Goal: Task Accomplishment & Management: Manage account settings

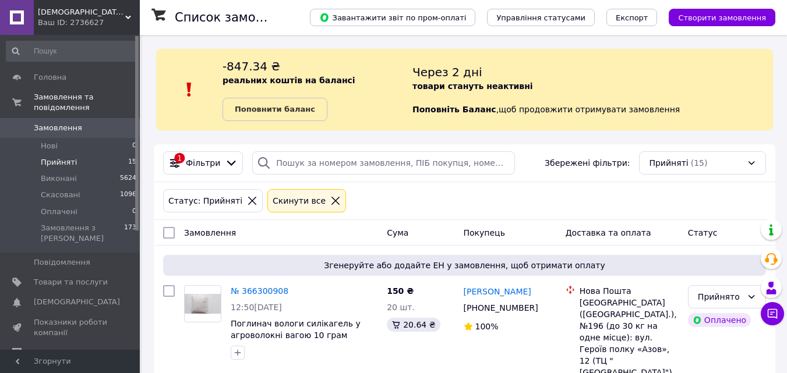
click at [66, 157] on span "Прийняті" at bounding box center [59, 162] width 36 height 10
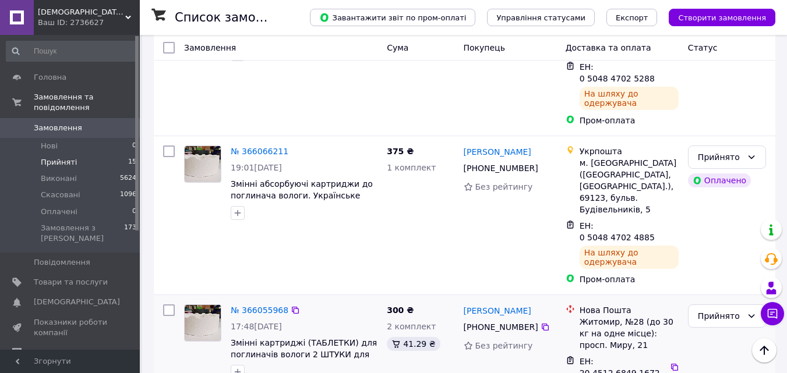
scroll to position [1818, 0]
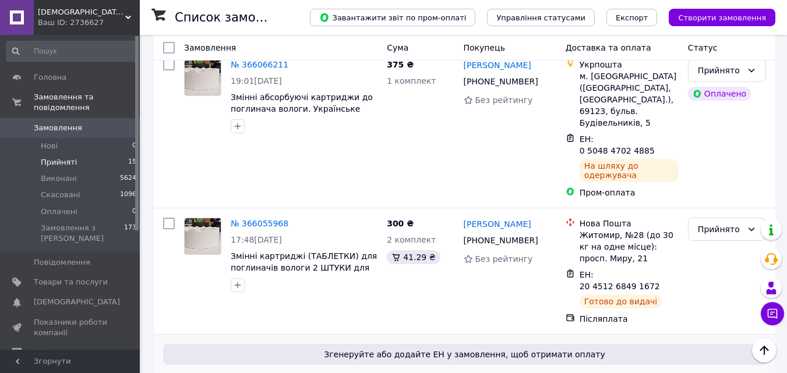
click at [276, 373] on link "№ 366047388" at bounding box center [260, 380] width 58 height 9
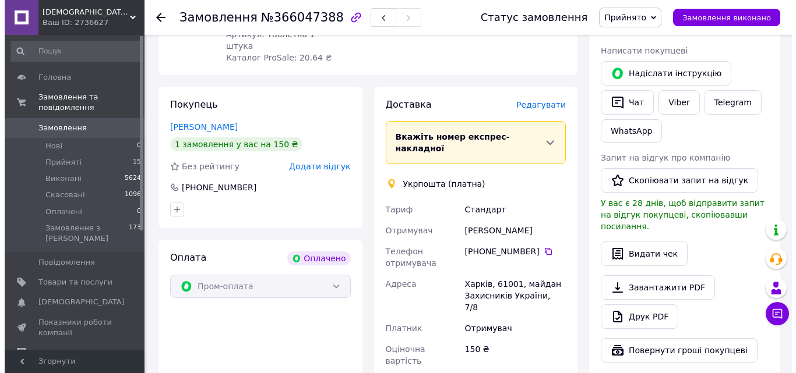
scroll to position [175, 0]
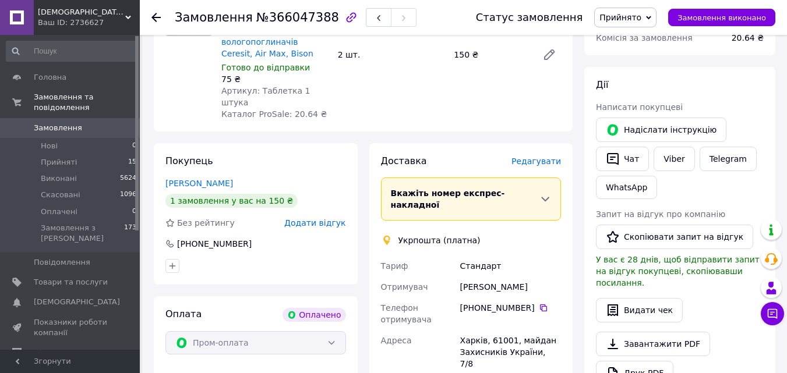
click at [543, 157] on span "Редагувати" at bounding box center [537, 161] width 50 height 9
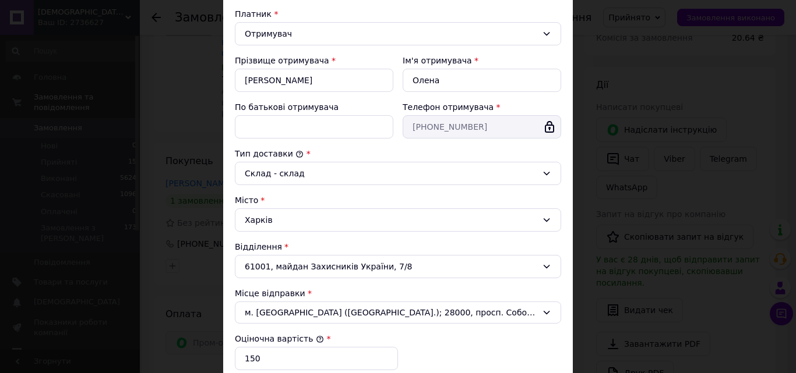
scroll to position [117, 0]
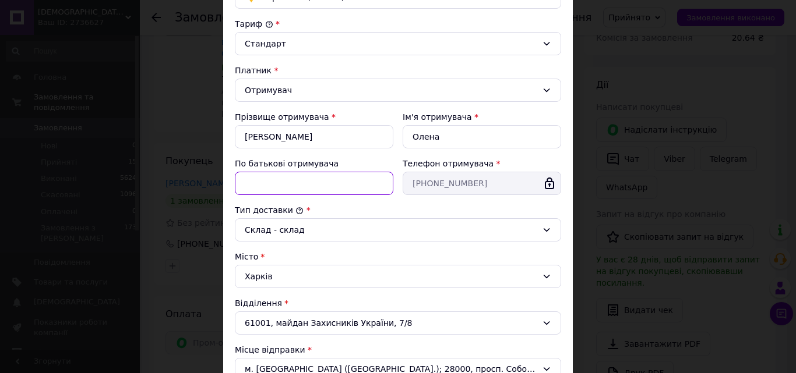
click at [319, 180] on input "По батькові отримувача" at bounding box center [314, 183] width 158 height 23
type input "Немає"
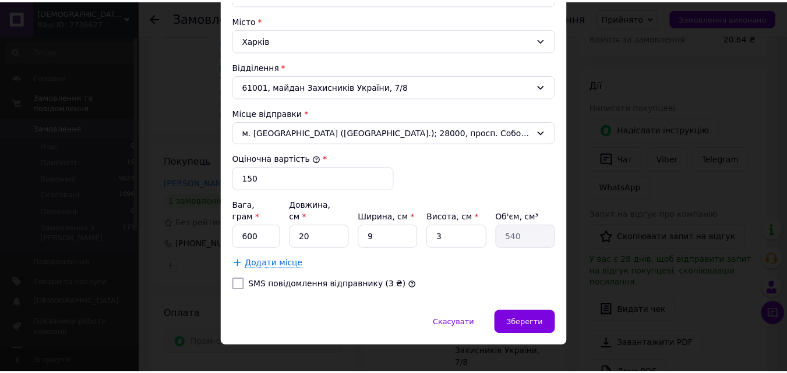
scroll to position [355, 0]
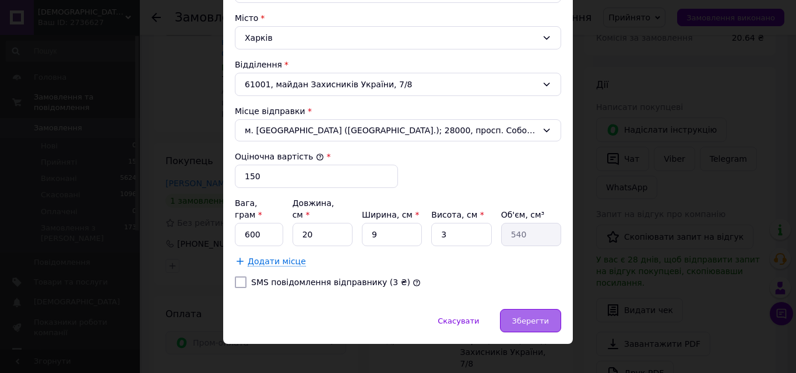
click at [527, 317] on span "Зберегти" at bounding box center [530, 321] width 37 height 9
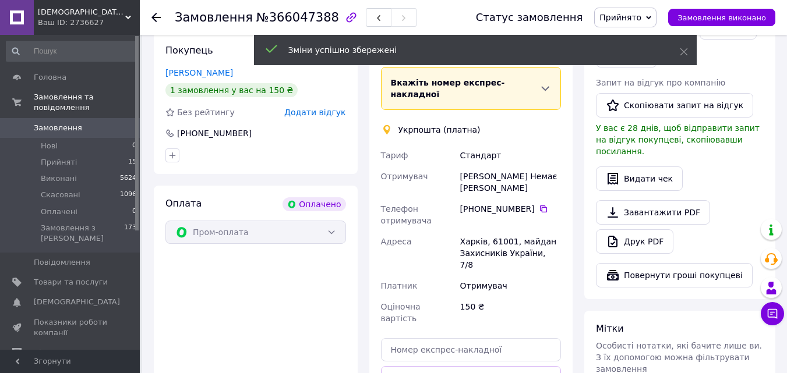
scroll to position [408, 0]
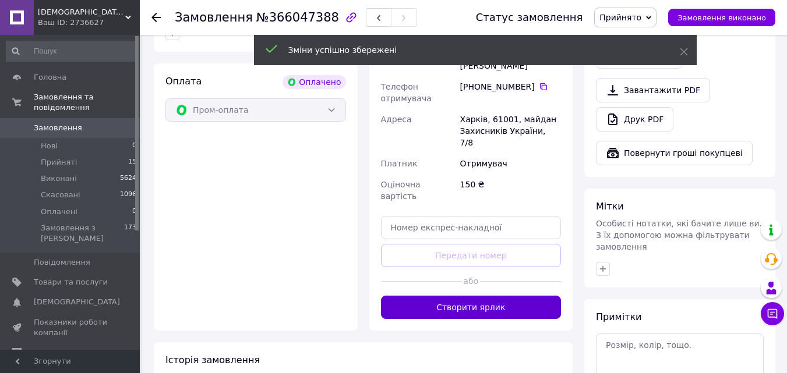
click at [456, 296] on button "Створити ярлик" at bounding box center [471, 307] width 181 height 23
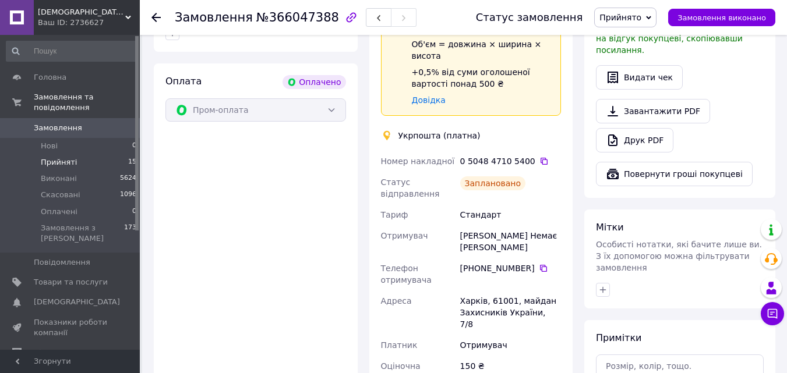
click at [51, 157] on span "Прийняті" at bounding box center [59, 162] width 36 height 10
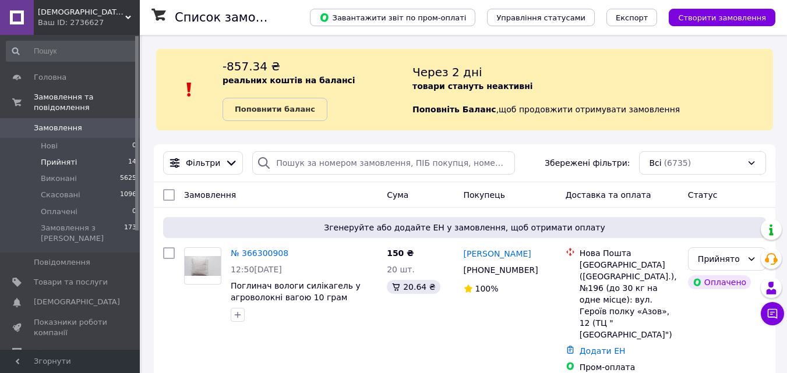
click at [75, 154] on li "Прийняті 14" at bounding box center [71, 162] width 143 height 16
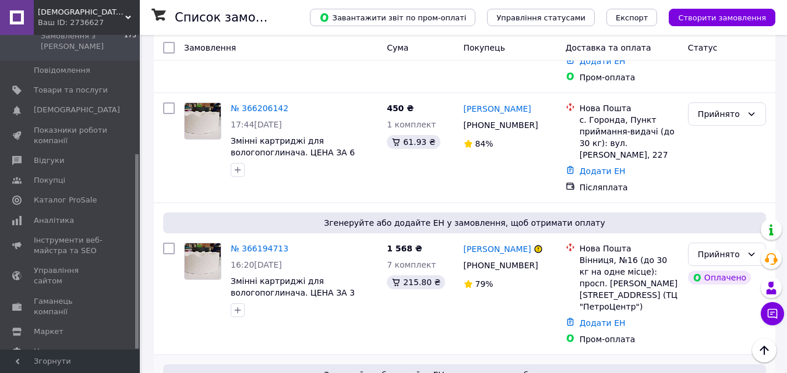
scroll to position [934, 0]
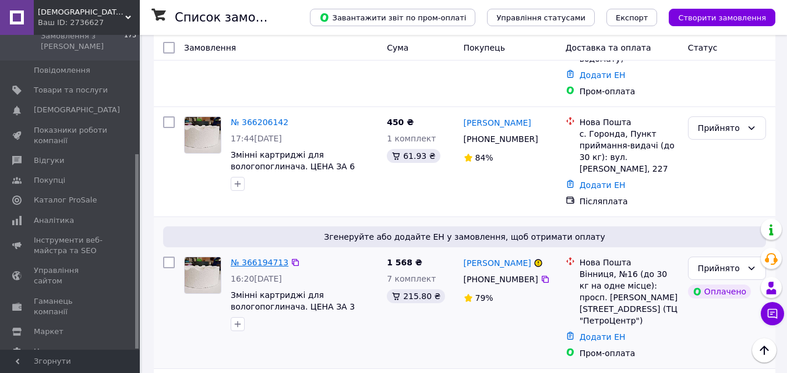
click at [263, 258] on link "№ 366194713" at bounding box center [260, 262] width 58 height 9
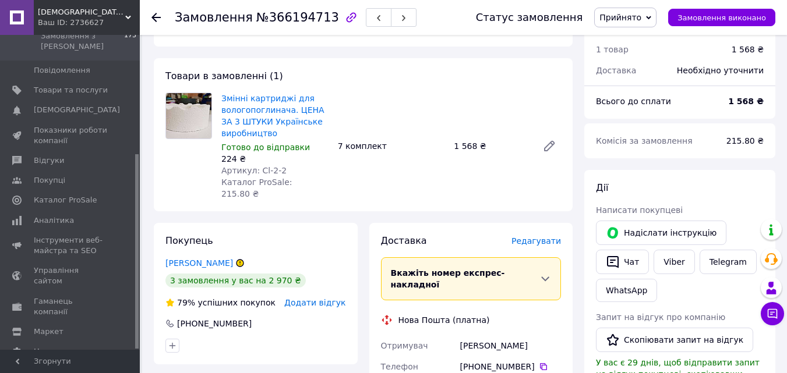
scroll to position [90, 0]
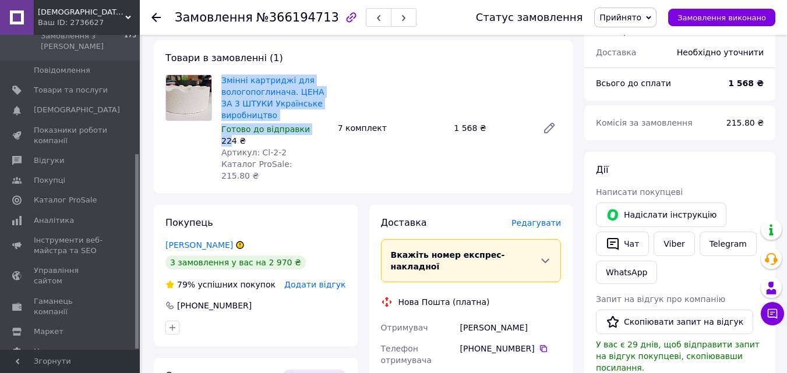
drag, startPoint x: 232, startPoint y: 142, endPoint x: 216, endPoint y: 142, distance: 16.3
click at [216, 142] on div "Змінні картриджі для вологопоглинача. ЦЕНА ЗА 3 ШТУКИ Українське виробництво Го…" at bounding box center [363, 128] width 405 height 107
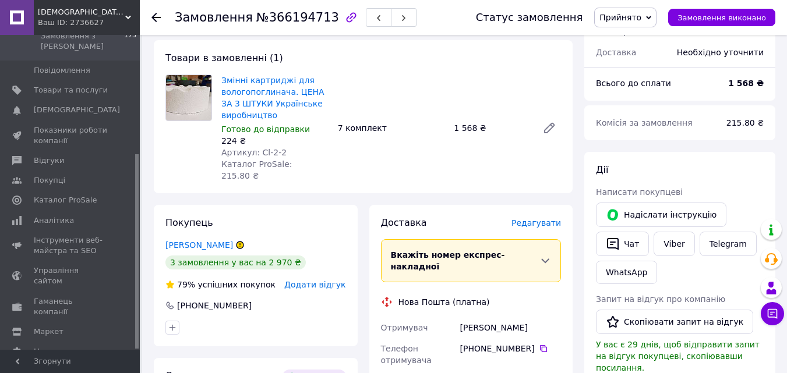
click at [313, 145] on div "224 ₴" at bounding box center [274, 141] width 107 height 12
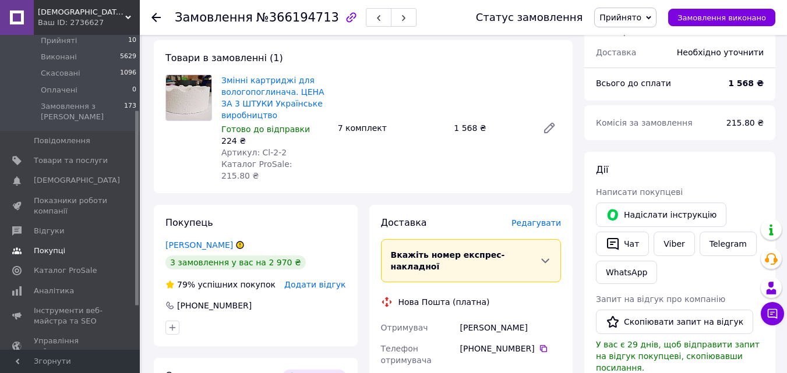
scroll to position [17, 0]
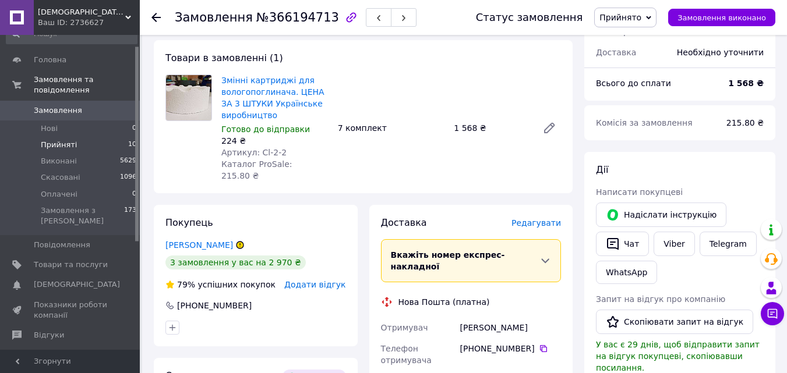
click at [60, 140] on span "Прийняті" at bounding box center [59, 145] width 36 height 10
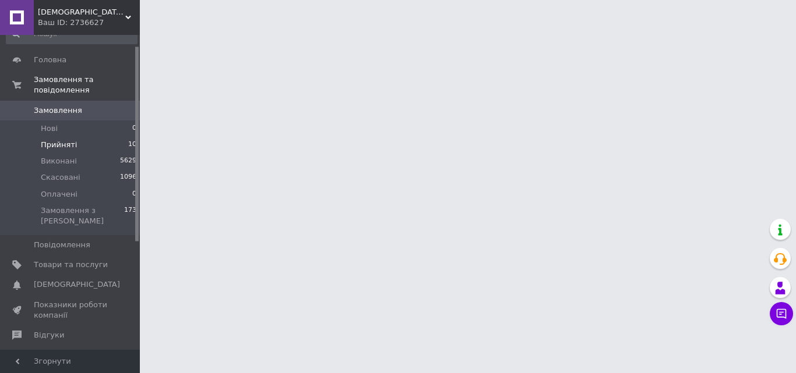
click at [55, 140] on span "Прийняті" at bounding box center [59, 145] width 36 height 10
click at [80, 137] on li "Прийняті 10" at bounding box center [71, 145] width 143 height 16
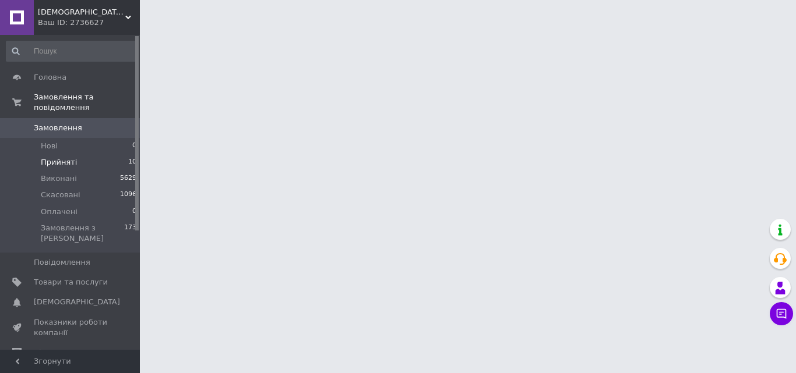
click at [62, 157] on span "Прийняті" at bounding box center [59, 162] width 36 height 10
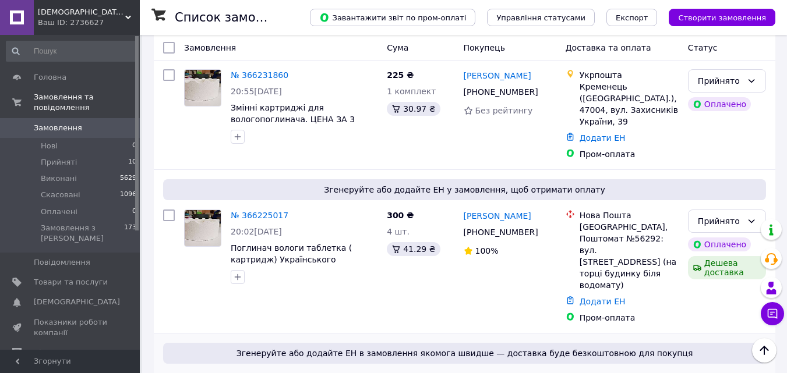
scroll to position [665, 0]
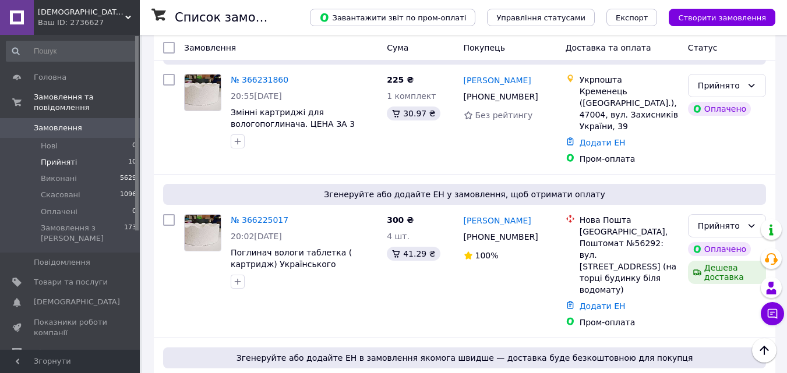
click at [47, 157] on span "Прийняті" at bounding box center [59, 162] width 36 height 10
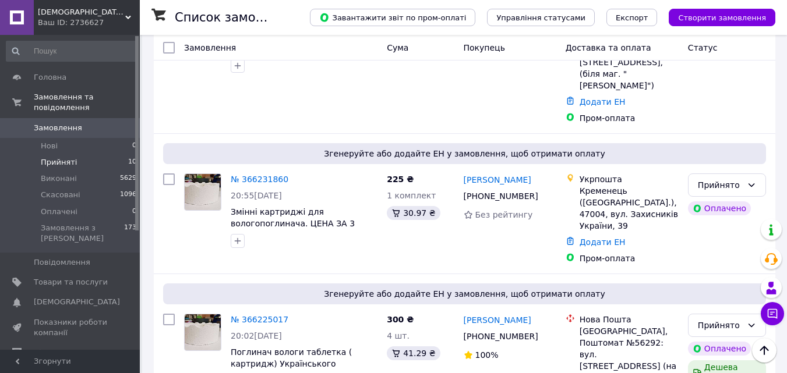
scroll to position [535, 0]
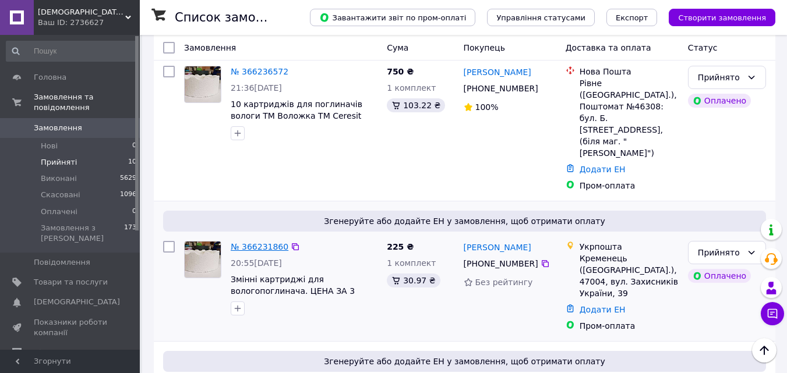
click at [262, 242] on link "№ 366231860" at bounding box center [260, 246] width 58 height 9
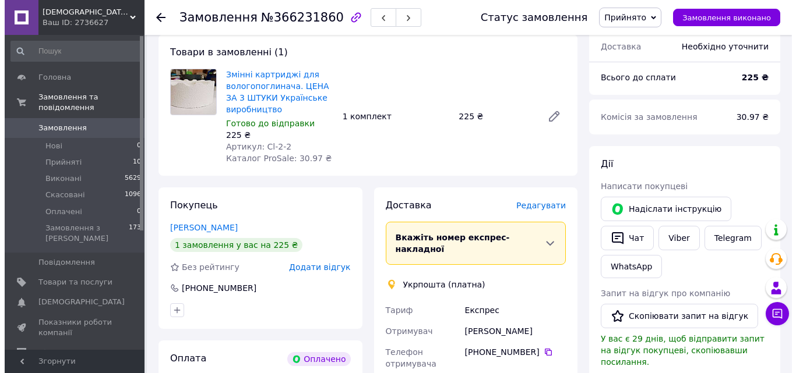
scroll to position [175, 0]
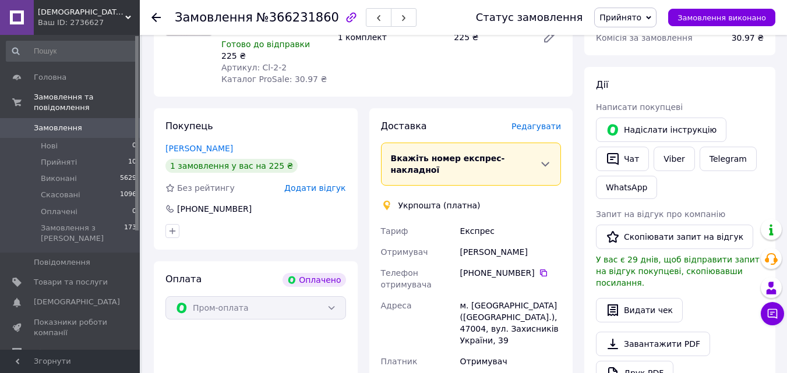
click at [531, 125] on span "Редагувати" at bounding box center [537, 126] width 50 height 9
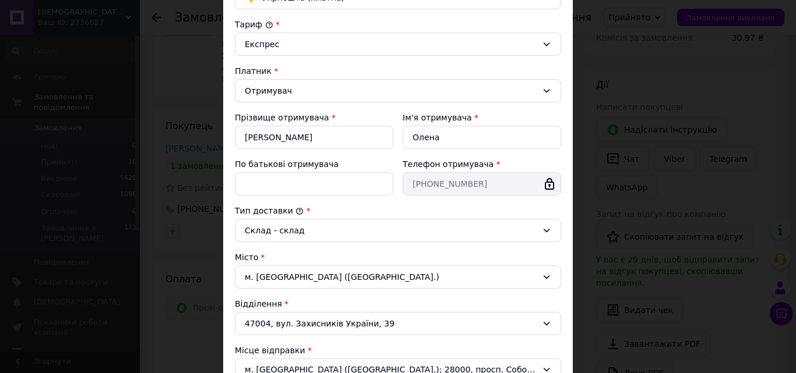
scroll to position [117, 0]
click at [294, 185] on input "По батькові отримувача" at bounding box center [314, 183] width 158 height 23
type input "Немає"
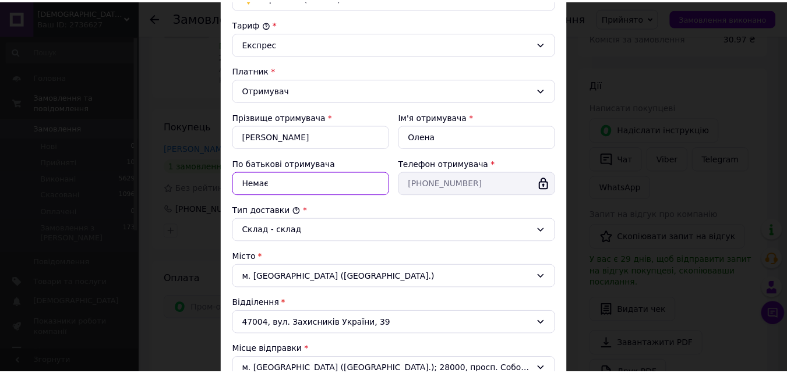
scroll to position [355, 0]
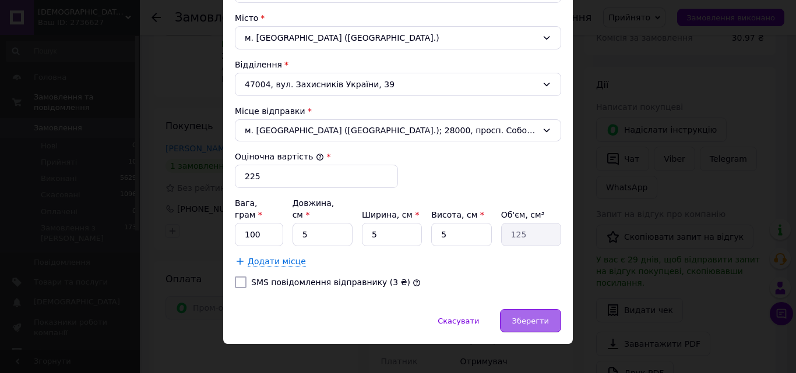
click at [527, 317] on span "Зберегти" at bounding box center [530, 321] width 37 height 9
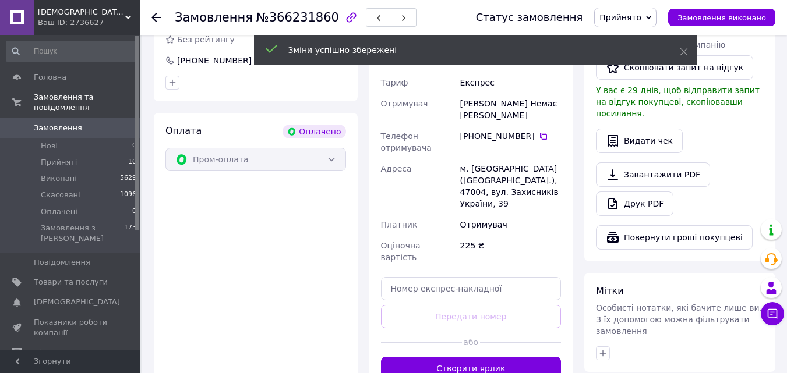
scroll to position [350, 0]
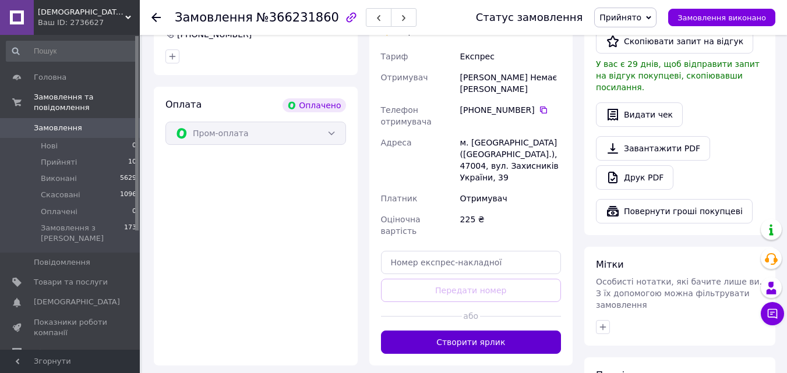
click at [509, 331] on button "Створити ярлик" at bounding box center [471, 342] width 181 height 23
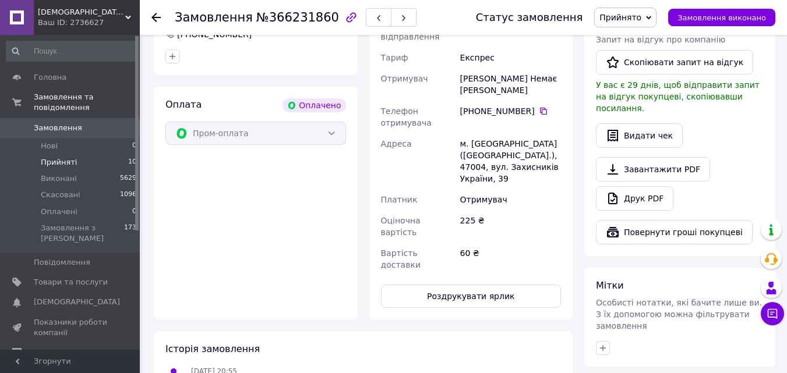
click at [72, 157] on span "Прийняті" at bounding box center [59, 162] width 36 height 10
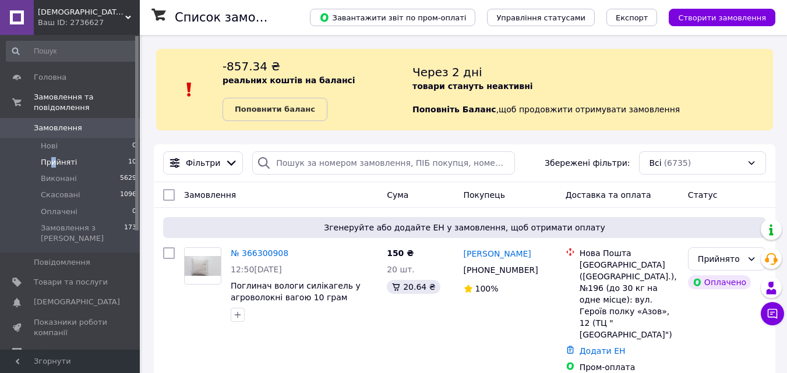
drag, startPoint x: 52, startPoint y: 151, endPoint x: 54, endPoint y: 143, distance: 8.2
click at [53, 157] on span "Прийняті" at bounding box center [59, 162] width 36 height 10
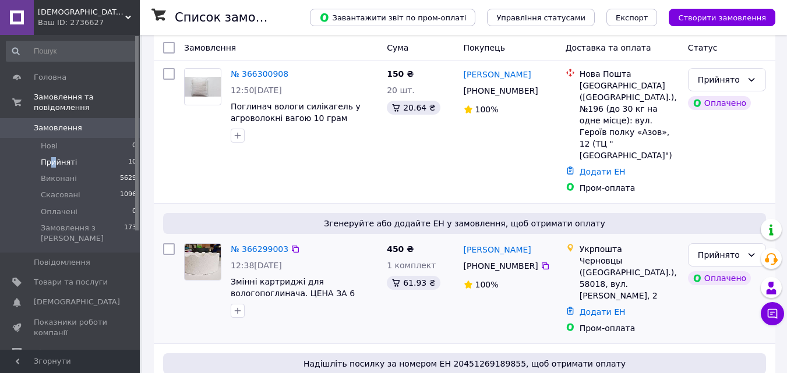
scroll to position [233, 0]
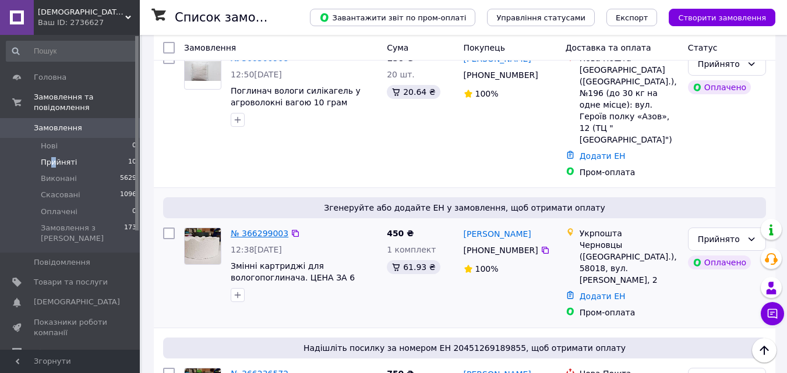
click at [252, 229] on link "№ 366299003" at bounding box center [260, 233] width 58 height 9
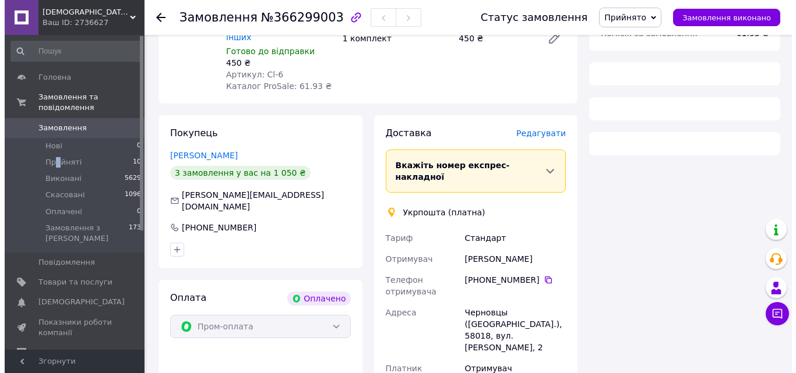
scroll to position [233, 0]
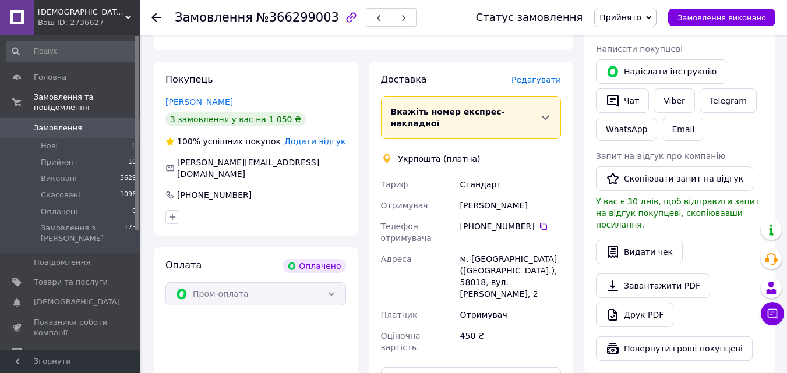
click at [539, 75] on span "Редагувати" at bounding box center [537, 79] width 50 height 9
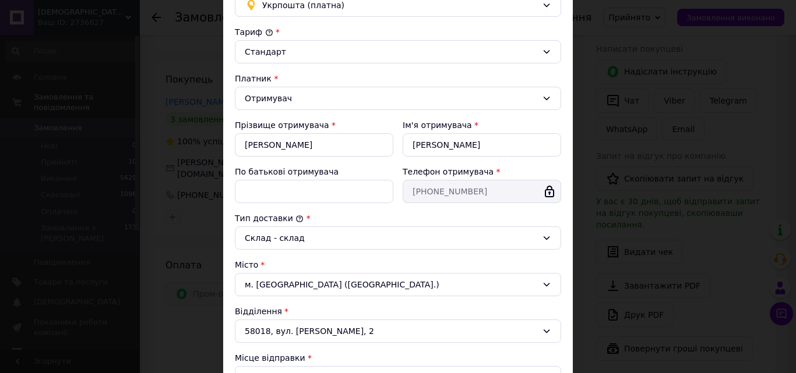
scroll to position [117, 0]
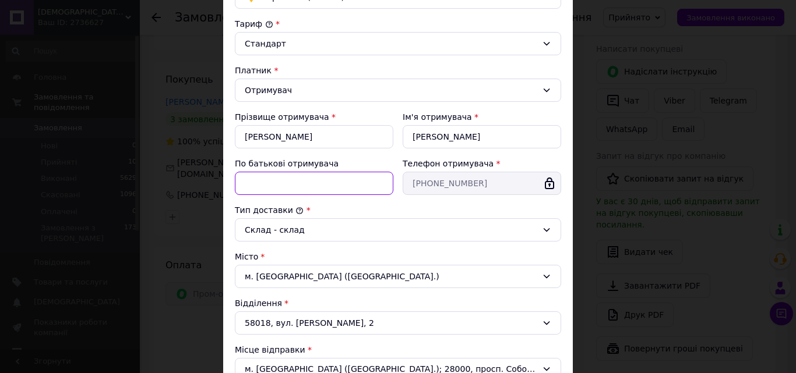
click at [276, 185] on input "По батькові отримувача" at bounding box center [314, 183] width 158 height 23
type input "Немає"
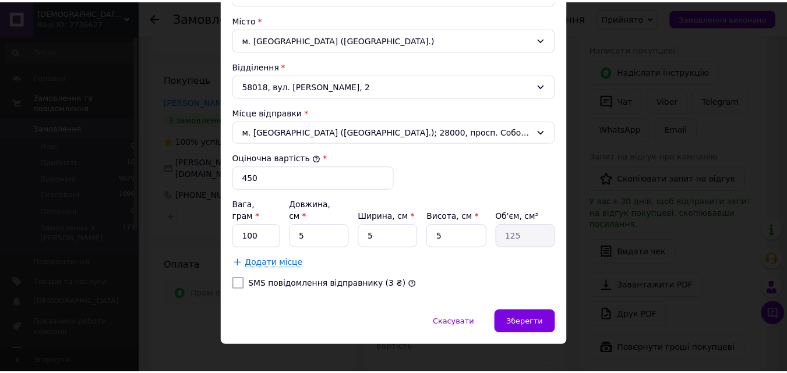
scroll to position [355, 0]
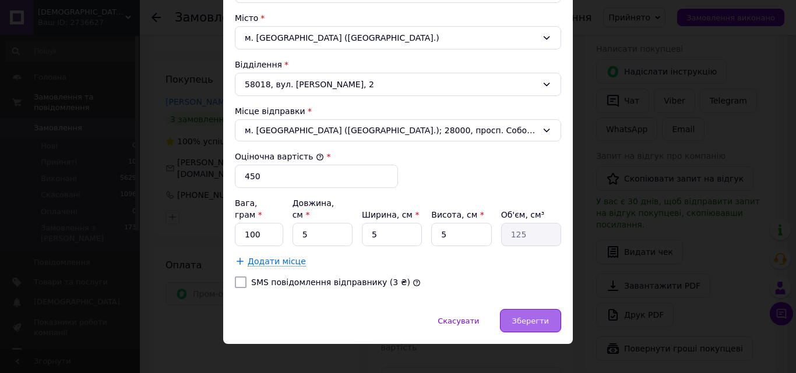
click at [525, 315] on div "Зберегти" at bounding box center [530, 320] width 61 height 23
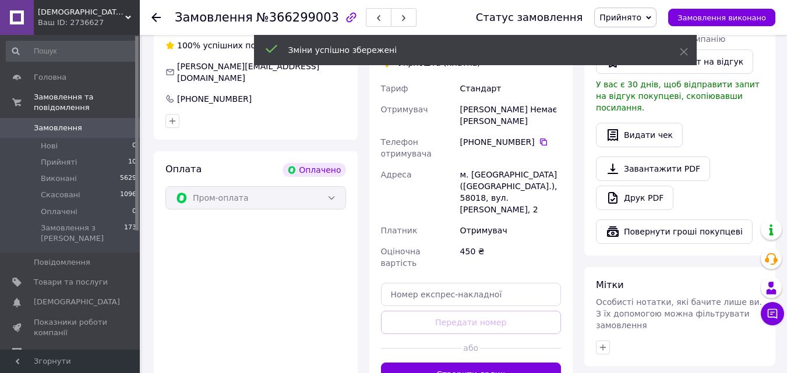
scroll to position [350, 0]
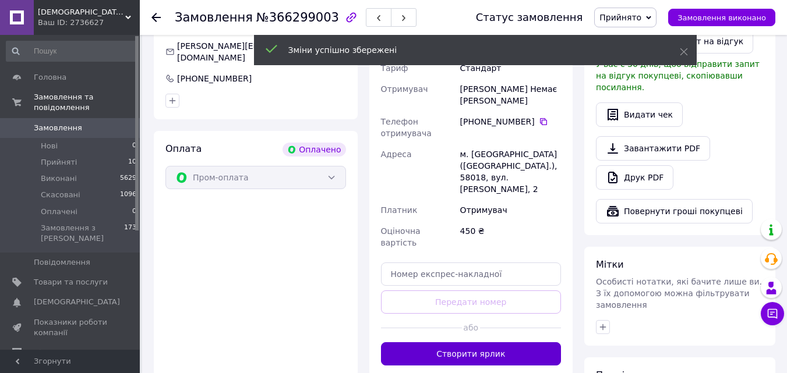
click at [503, 343] on button "Створити ярлик" at bounding box center [471, 354] width 181 height 23
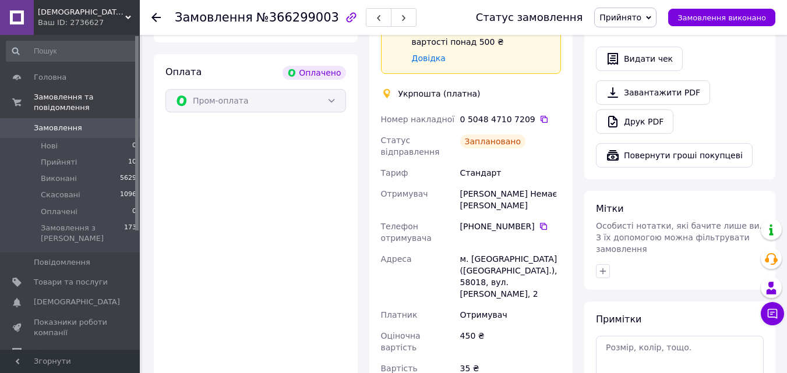
scroll to position [524, 0]
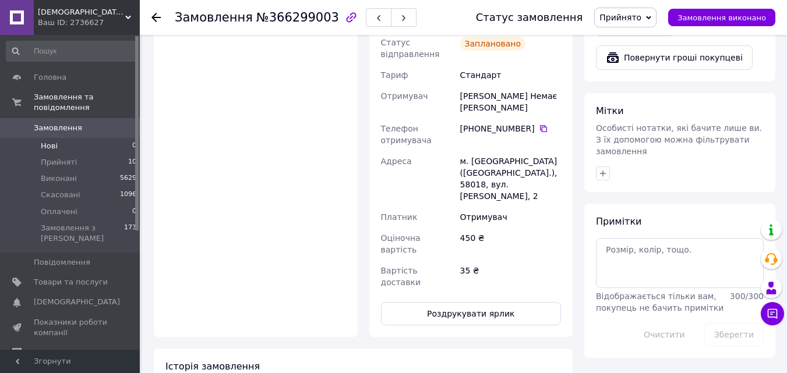
click at [52, 141] on span "Нові" at bounding box center [49, 146] width 17 height 10
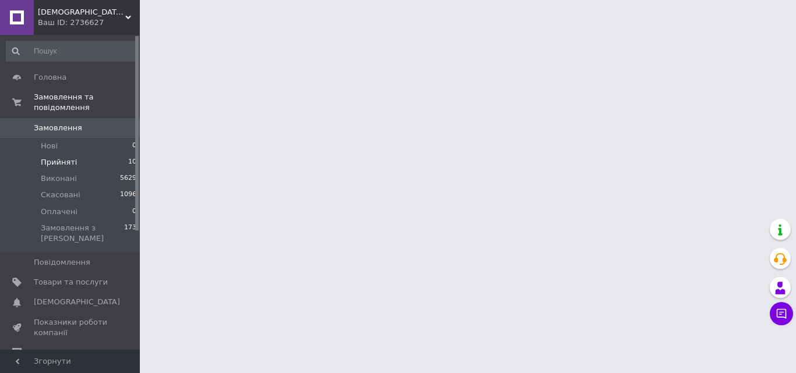
click at [58, 157] on span "Прийняті" at bounding box center [59, 162] width 36 height 10
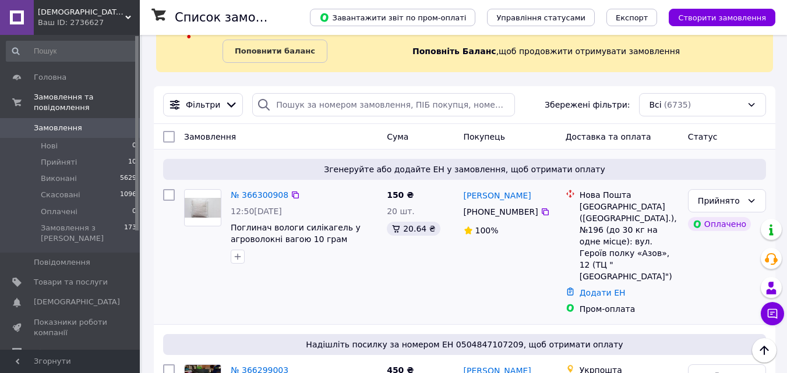
scroll to position [175, 0]
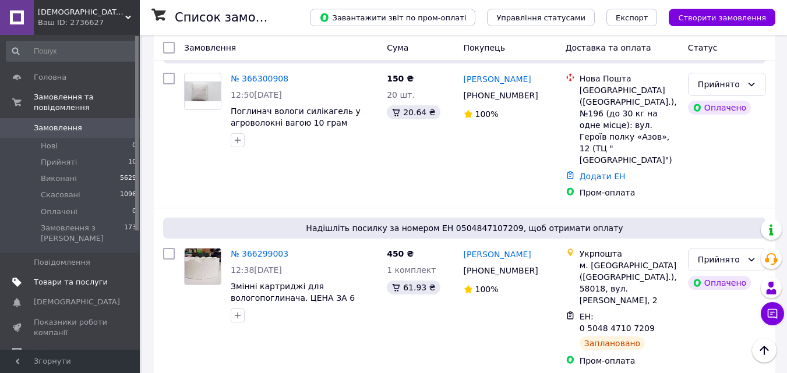
click at [91, 277] on span "Товари та послуги" at bounding box center [71, 282] width 74 height 10
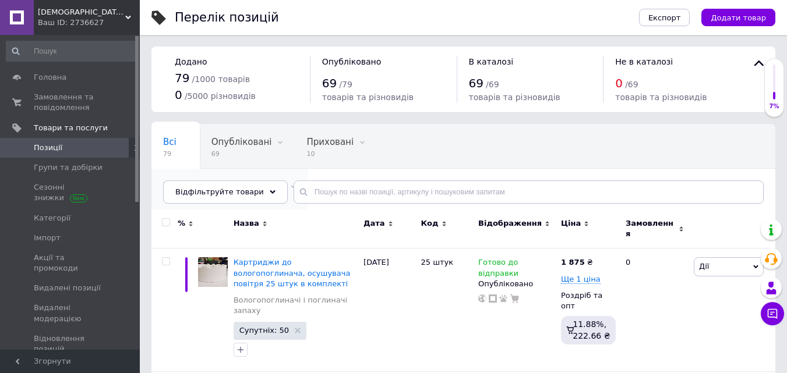
click at [284, 181] on span "Влагопоглотители и пог..." at bounding box center [223, 186] width 121 height 10
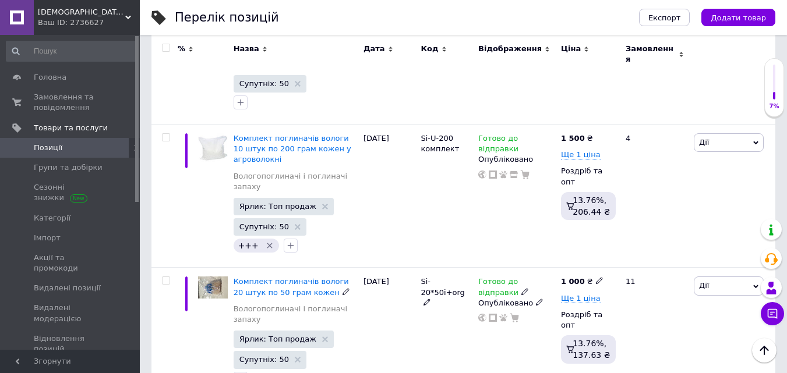
scroll to position [2156, 0]
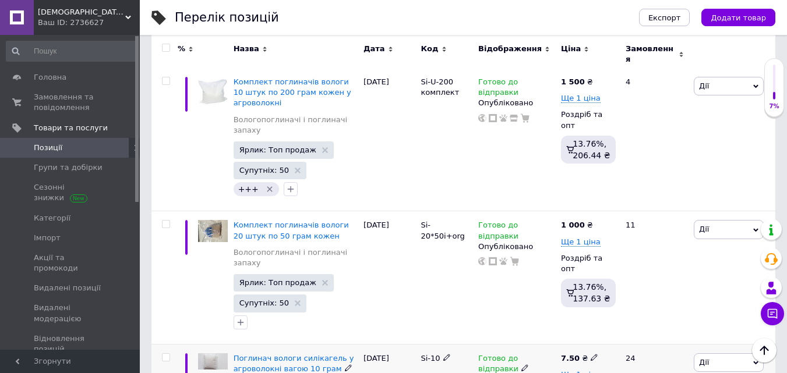
click at [566, 371] on span "Ще 1 ціна" at bounding box center [581, 375] width 40 height 9
click at [591, 354] on use at bounding box center [594, 357] width 6 height 6
type input "7"
type input "9"
click at [579, 371] on icon at bounding box center [580, 374] width 7 height 7
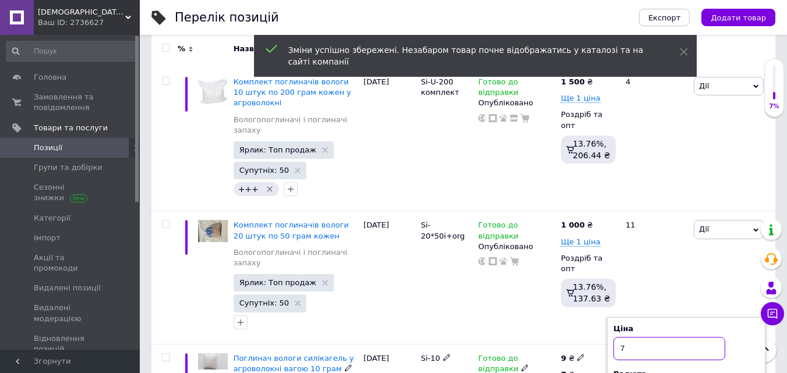
click at [627, 337] on input "7" at bounding box center [670, 348] width 112 height 23
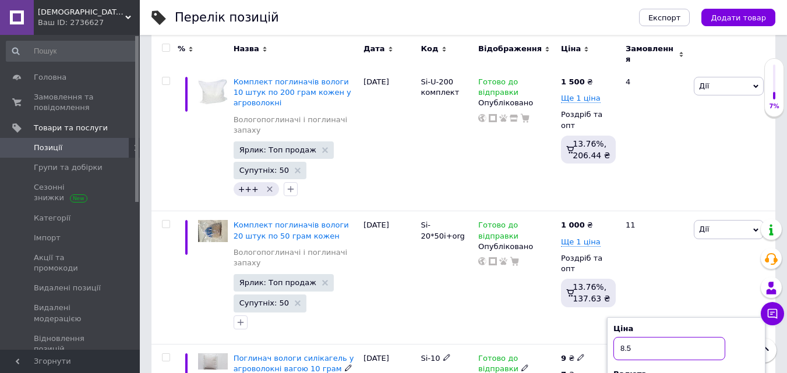
type input "8.5"
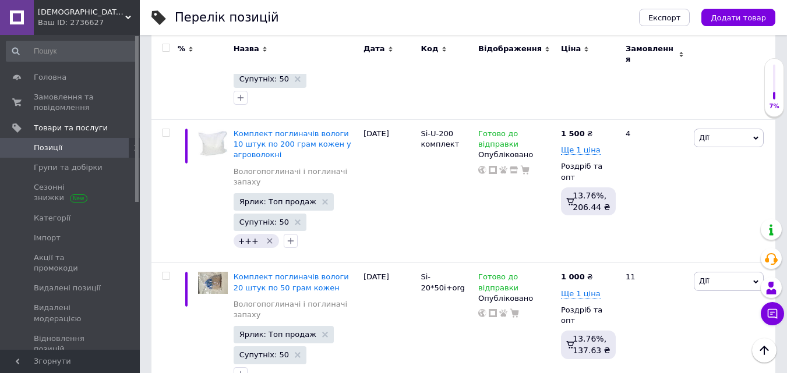
scroll to position [2098, 0]
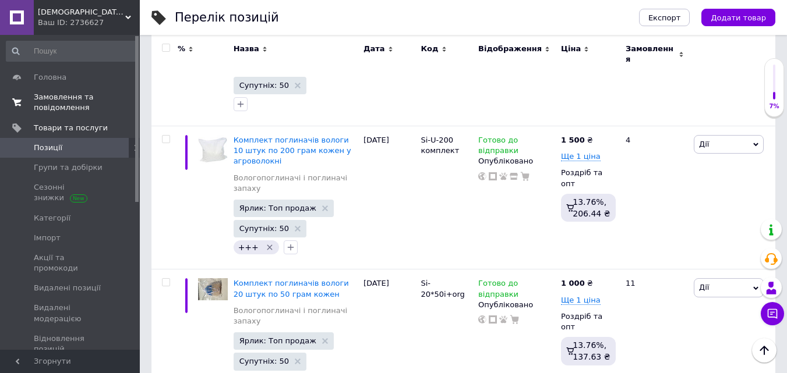
click at [54, 97] on span "Замовлення та повідомлення" at bounding box center [71, 102] width 74 height 21
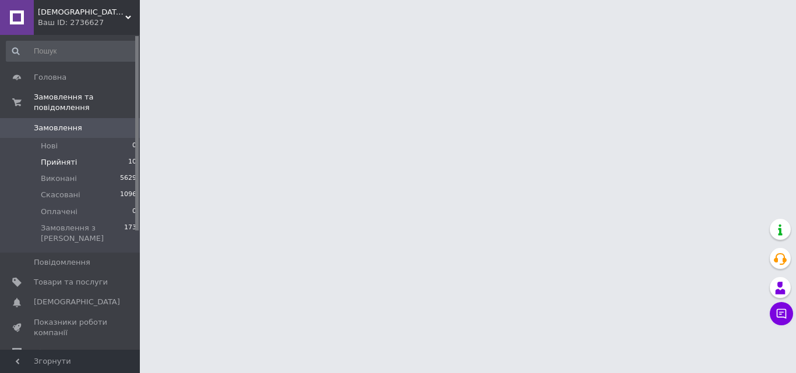
click at [41, 157] on span "Прийняті" at bounding box center [59, 162] width 36 height 10
